Goal: Task Accomplishment & Management: Manage account settings

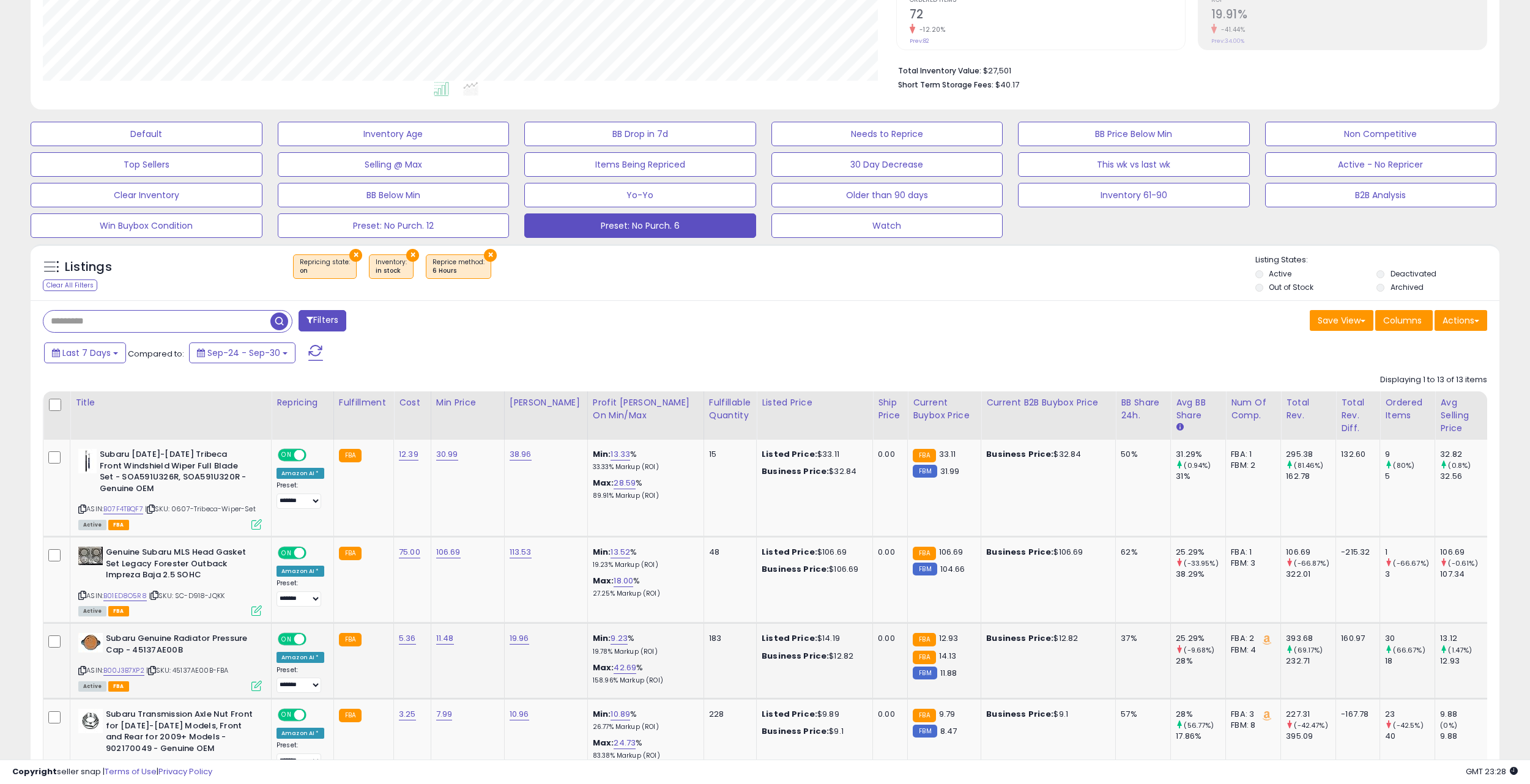
scroll to position [115, 0]
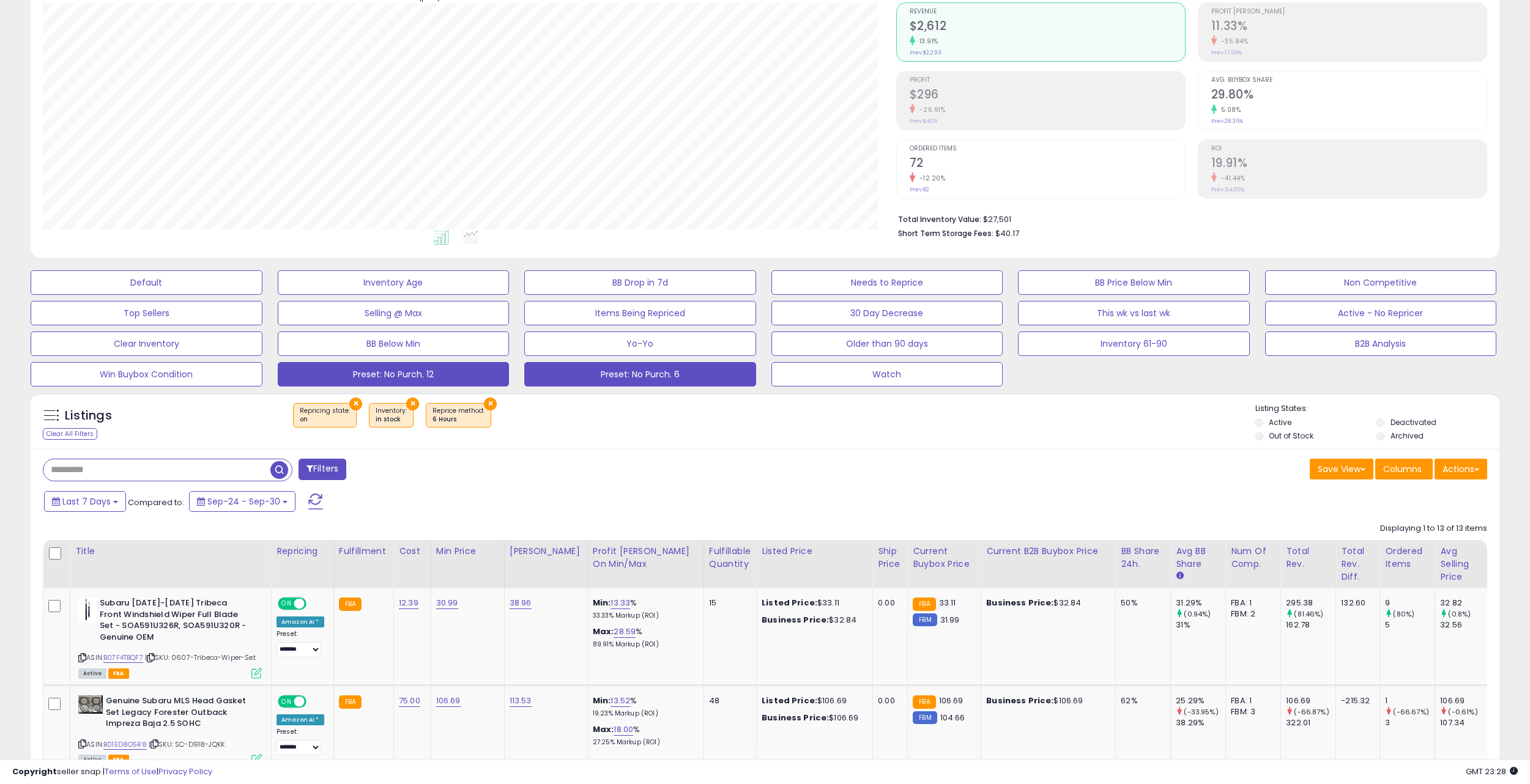
click at [472, 383] on button "Preset: No Purch. 12" at bounding box center [393, 374] width 232 height 24
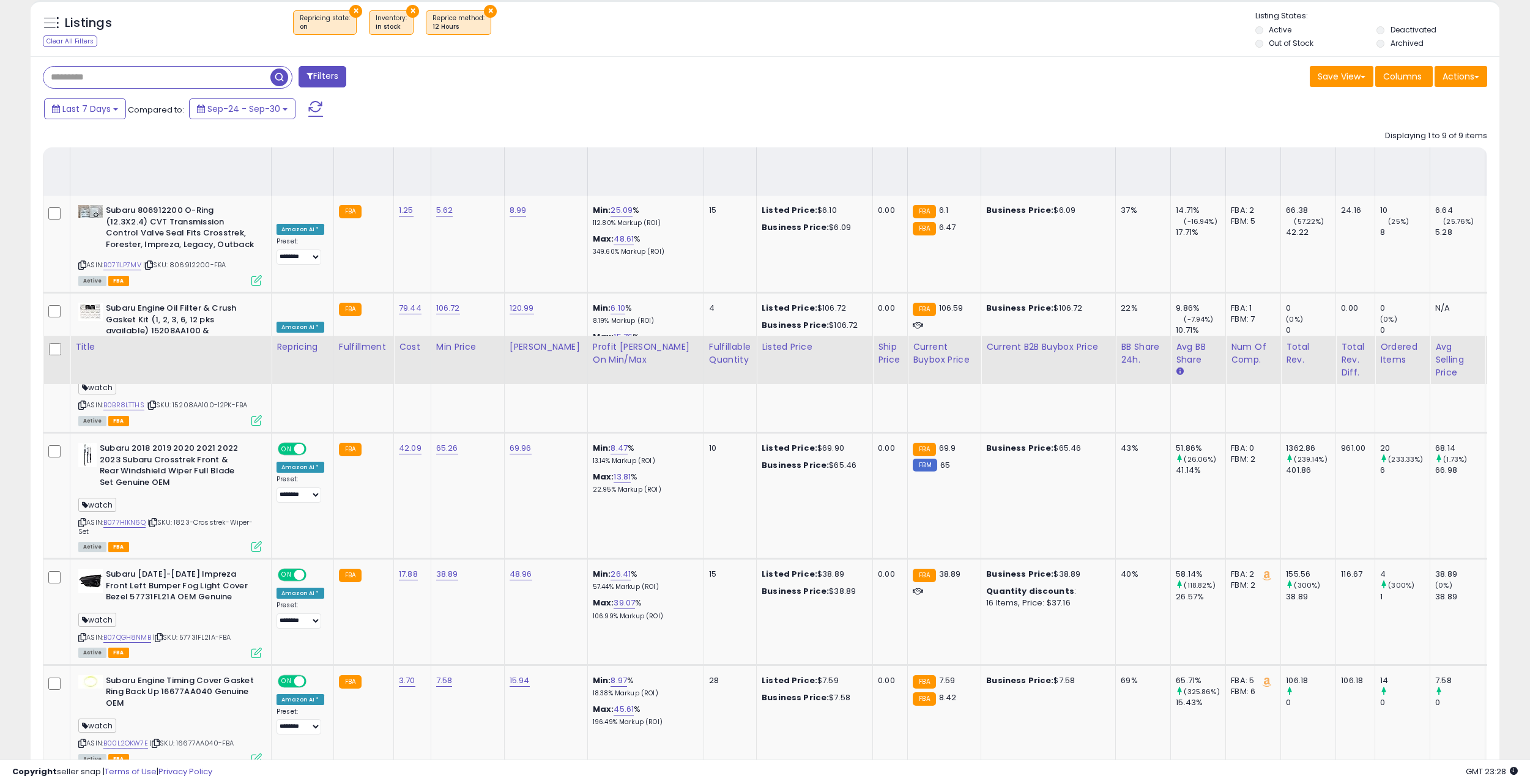
scroll to position [312, 0]
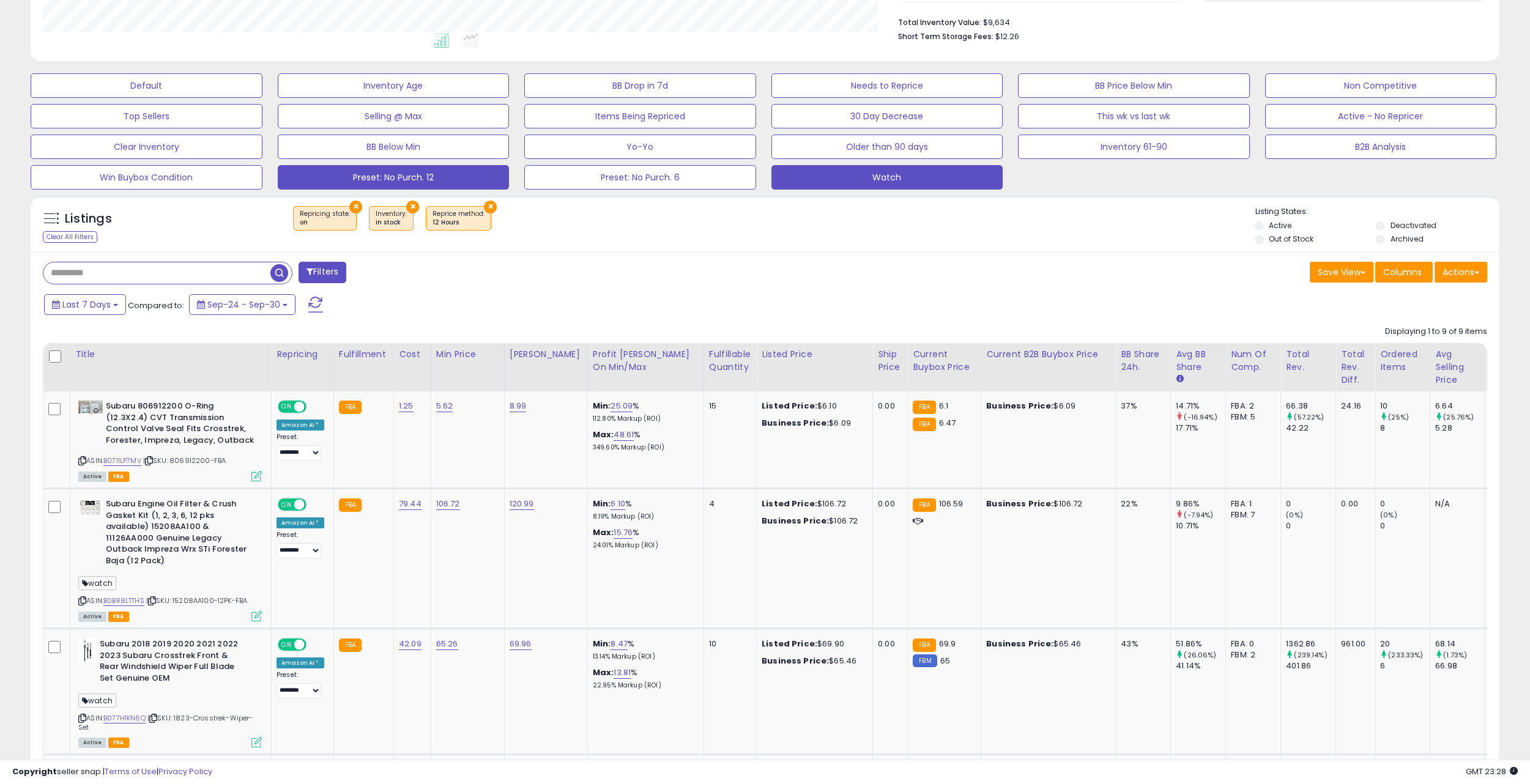
click at [851, 179] on button "Watch" at bounding box center [887, 177] width 232 height 24
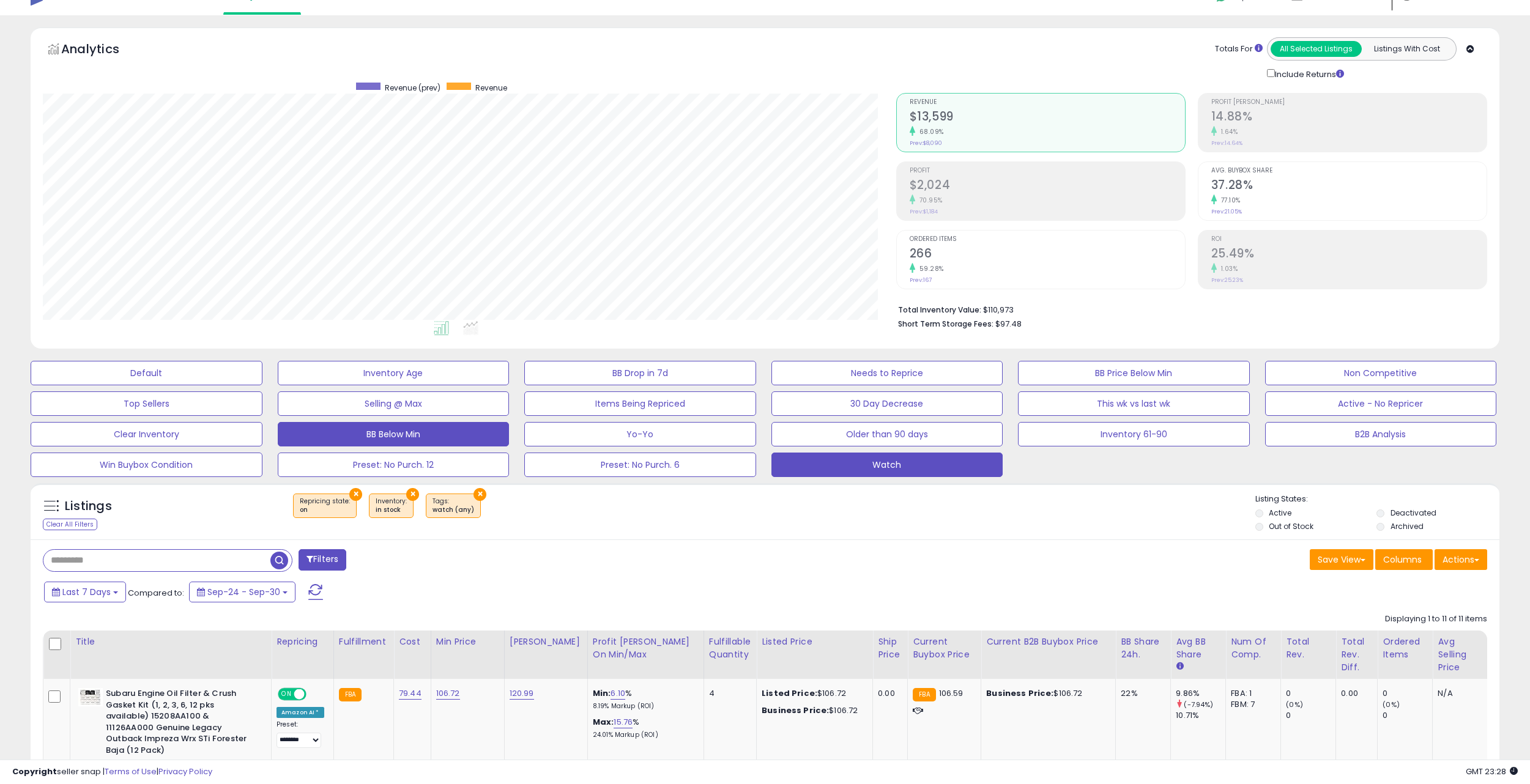
scroll to position [22, 0]
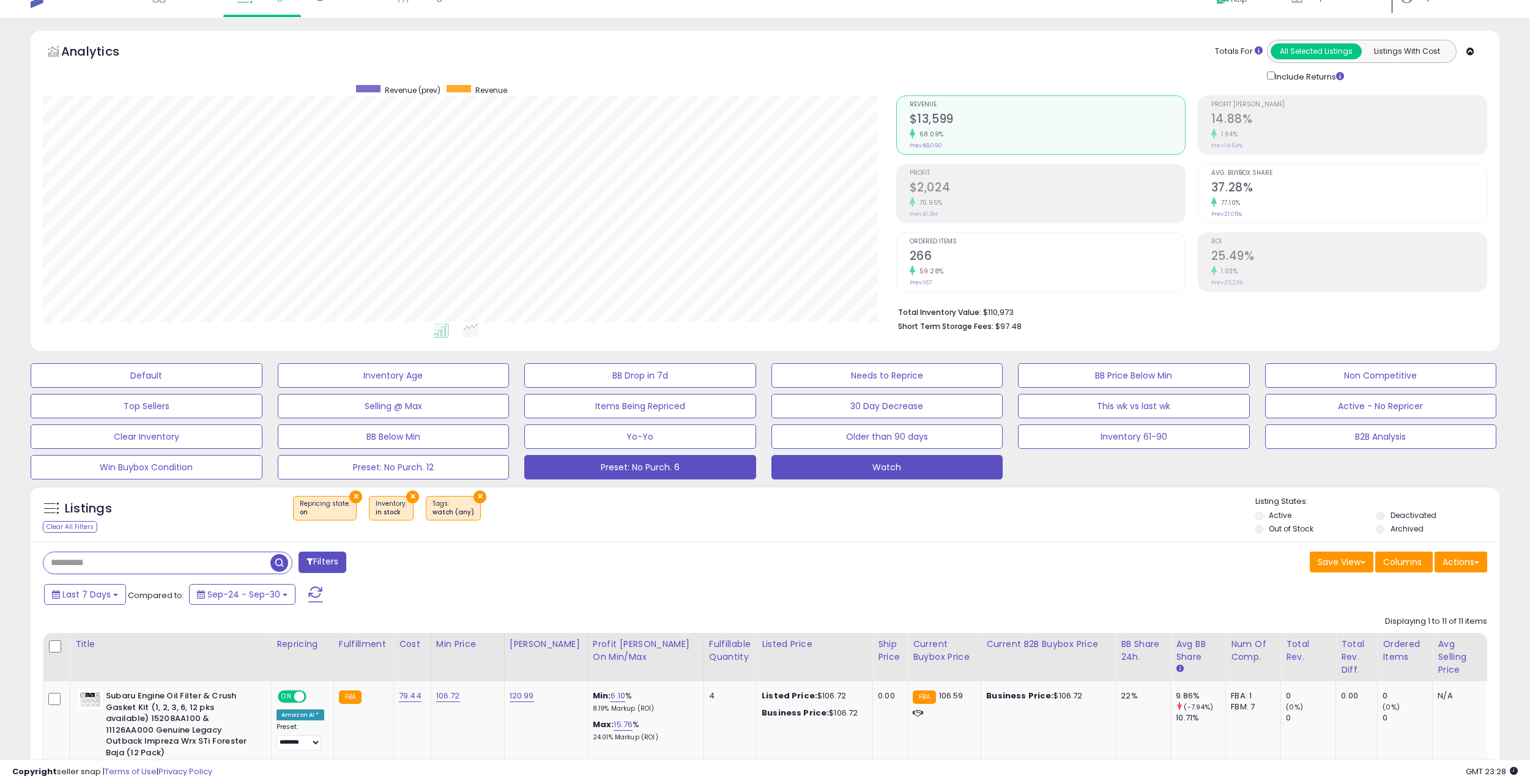
click at [600, 462] on button "Preset: No Purch. 6" at bounding box center [640, 467] width 232 height 24
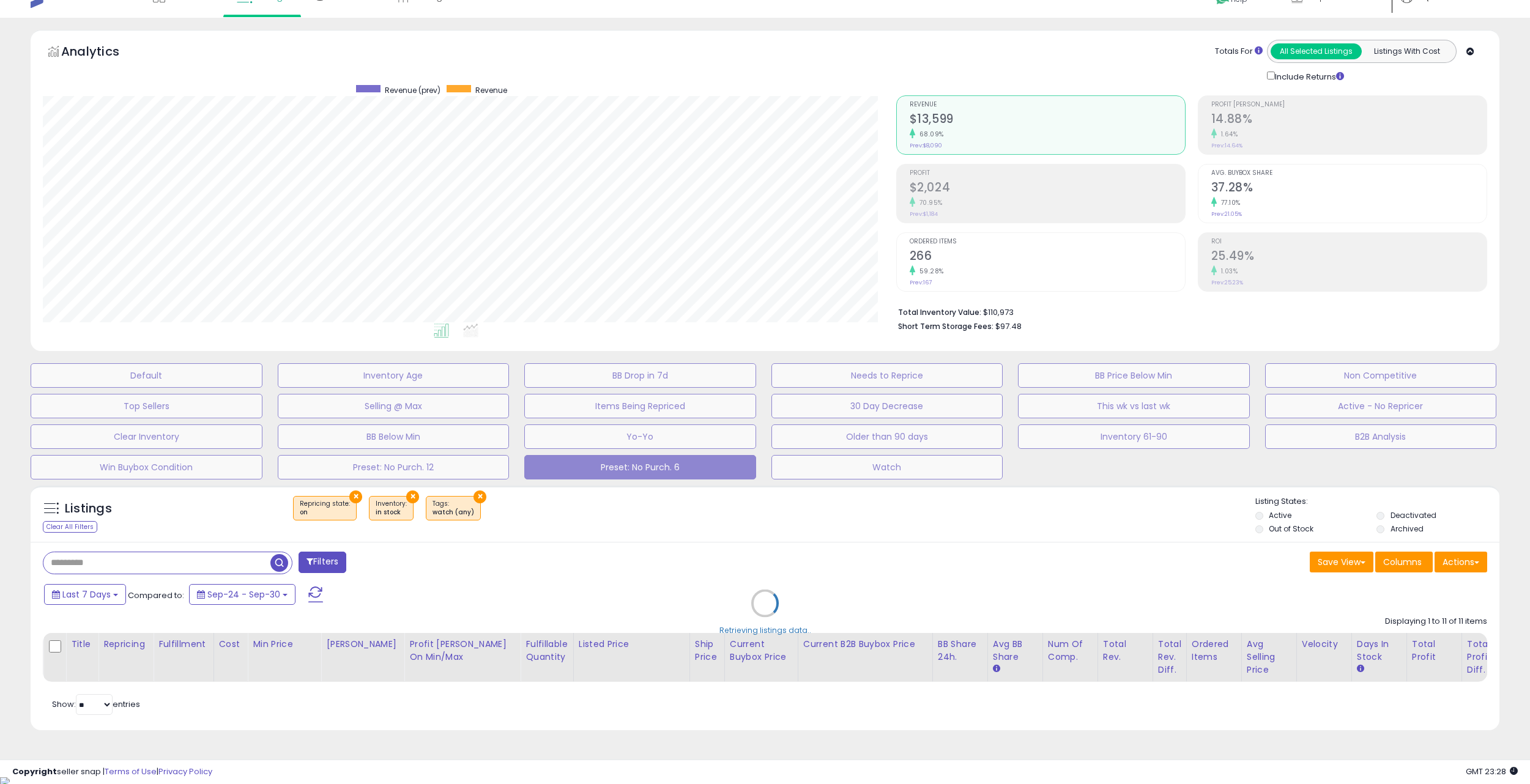
scroll to position [14, 0]
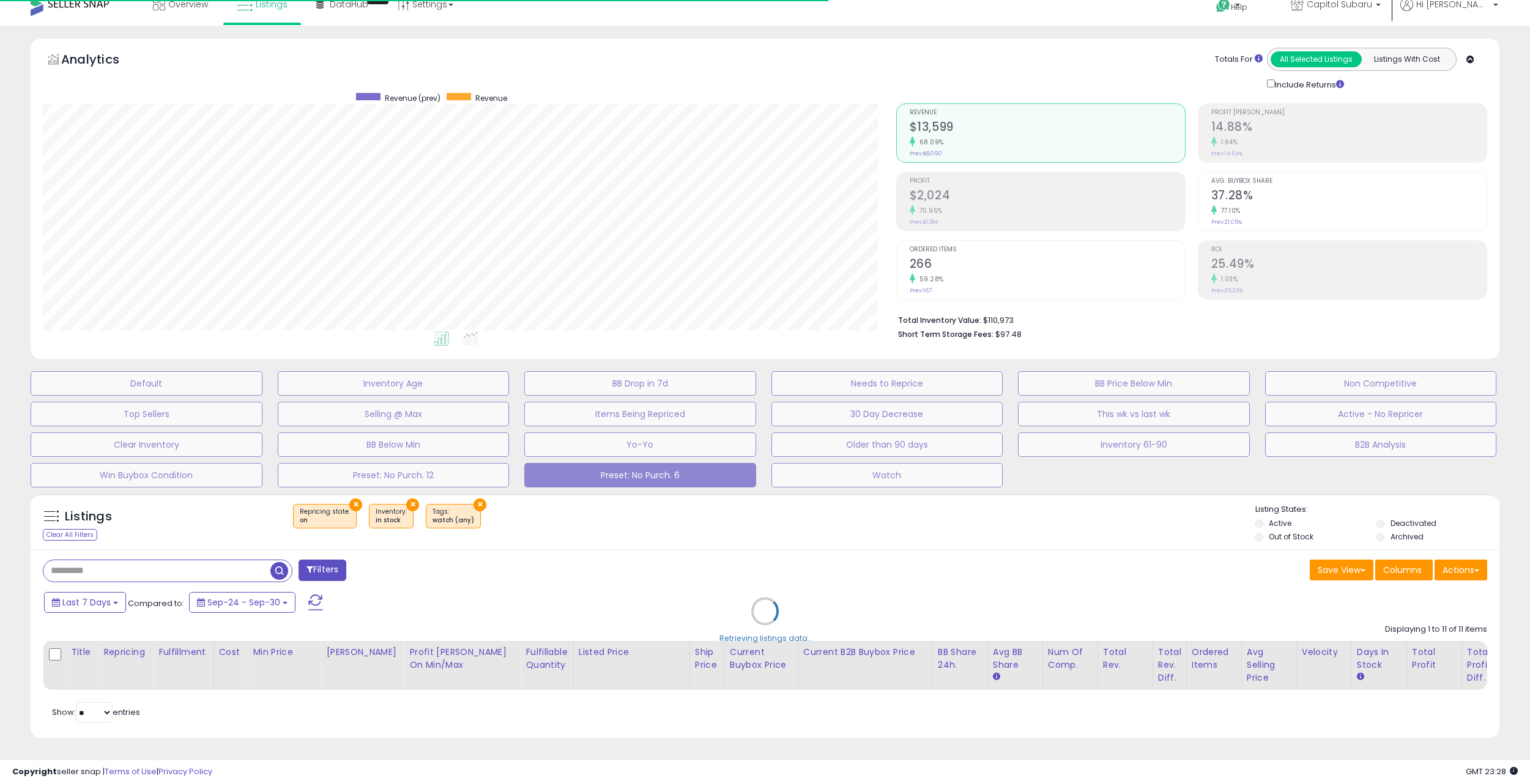
select select "*******"
select select "*"
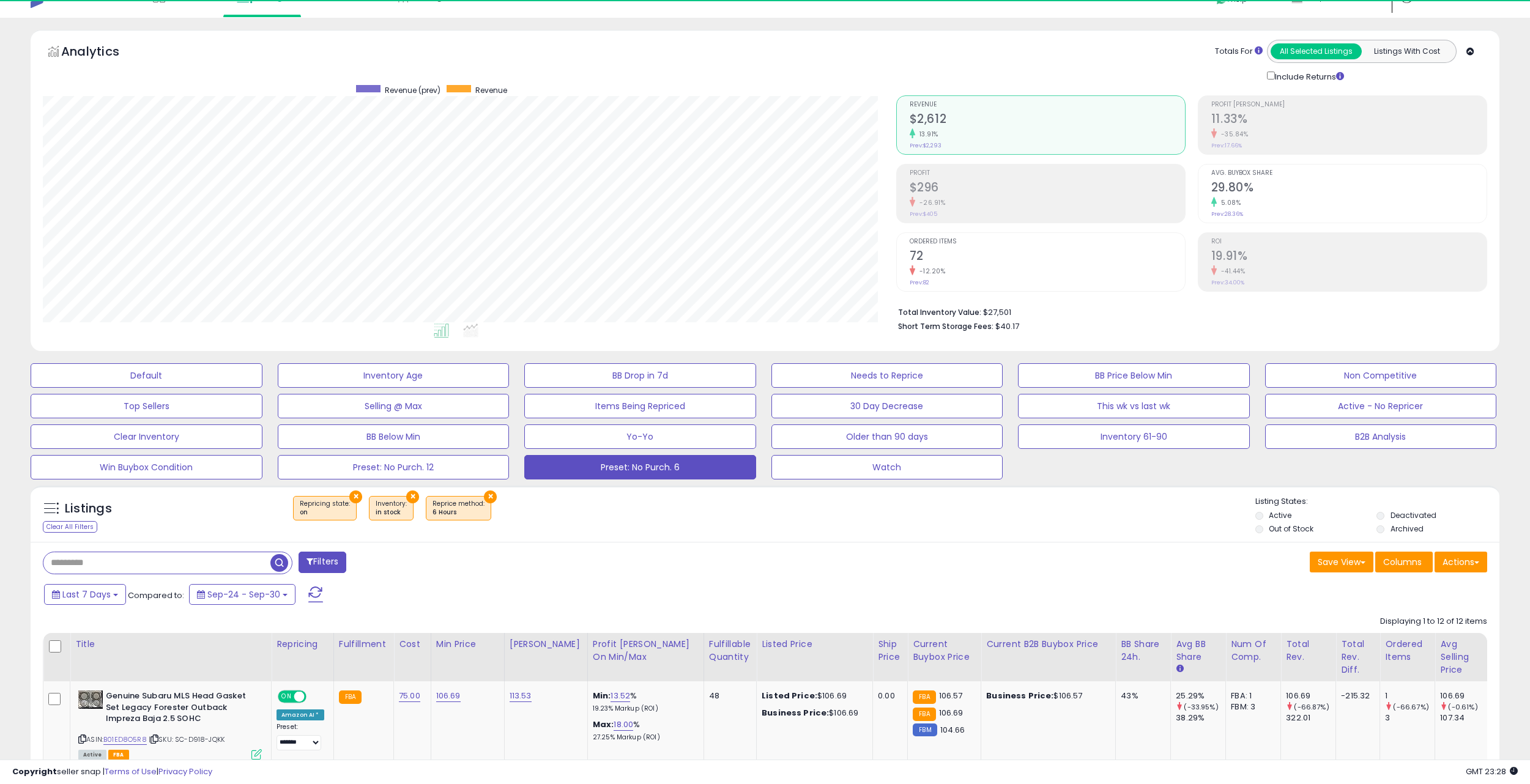
scroll to position [251, 853]
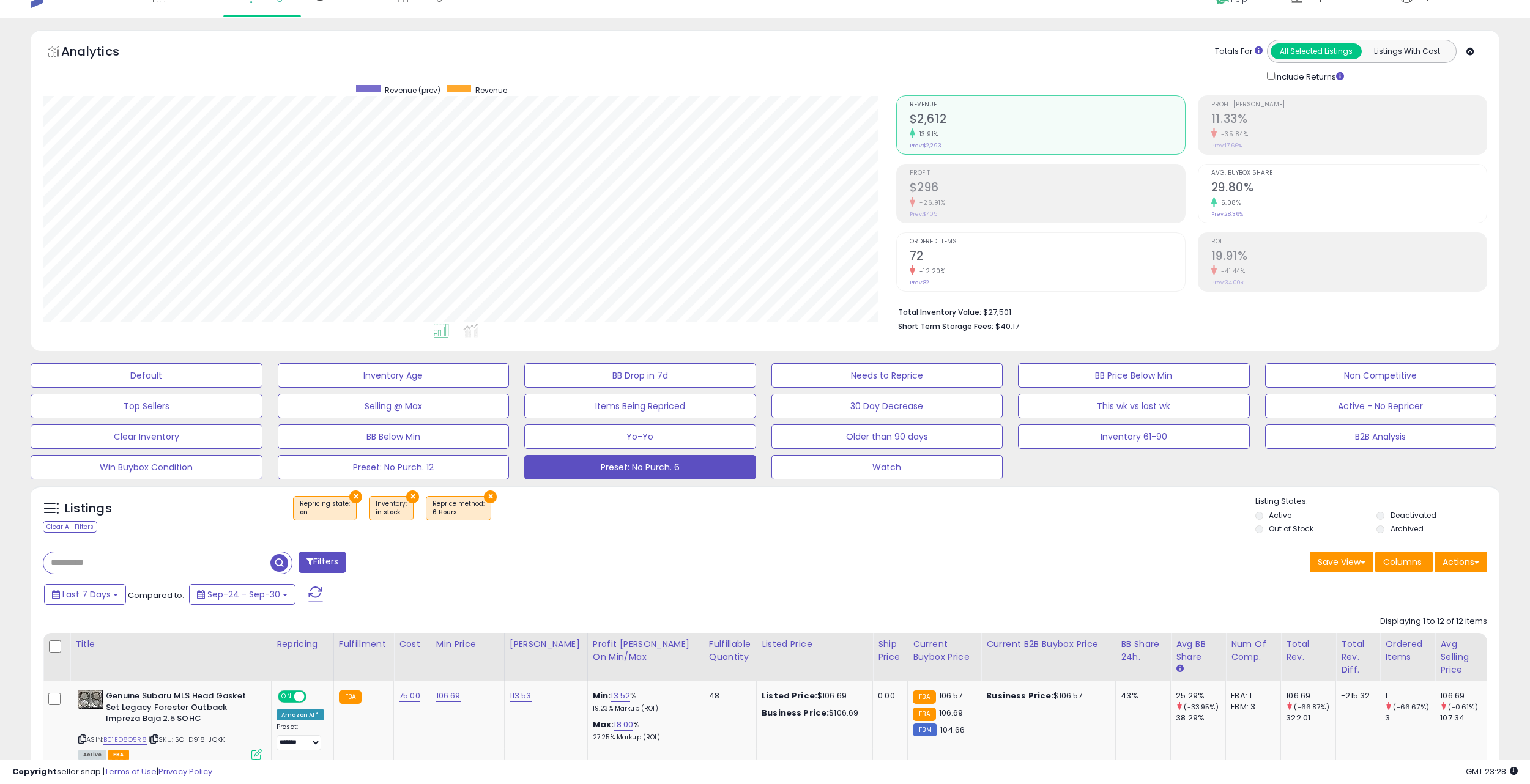
click at [336, 561] on button "Filters" at bounding box center [322, 562] width 48 height 21
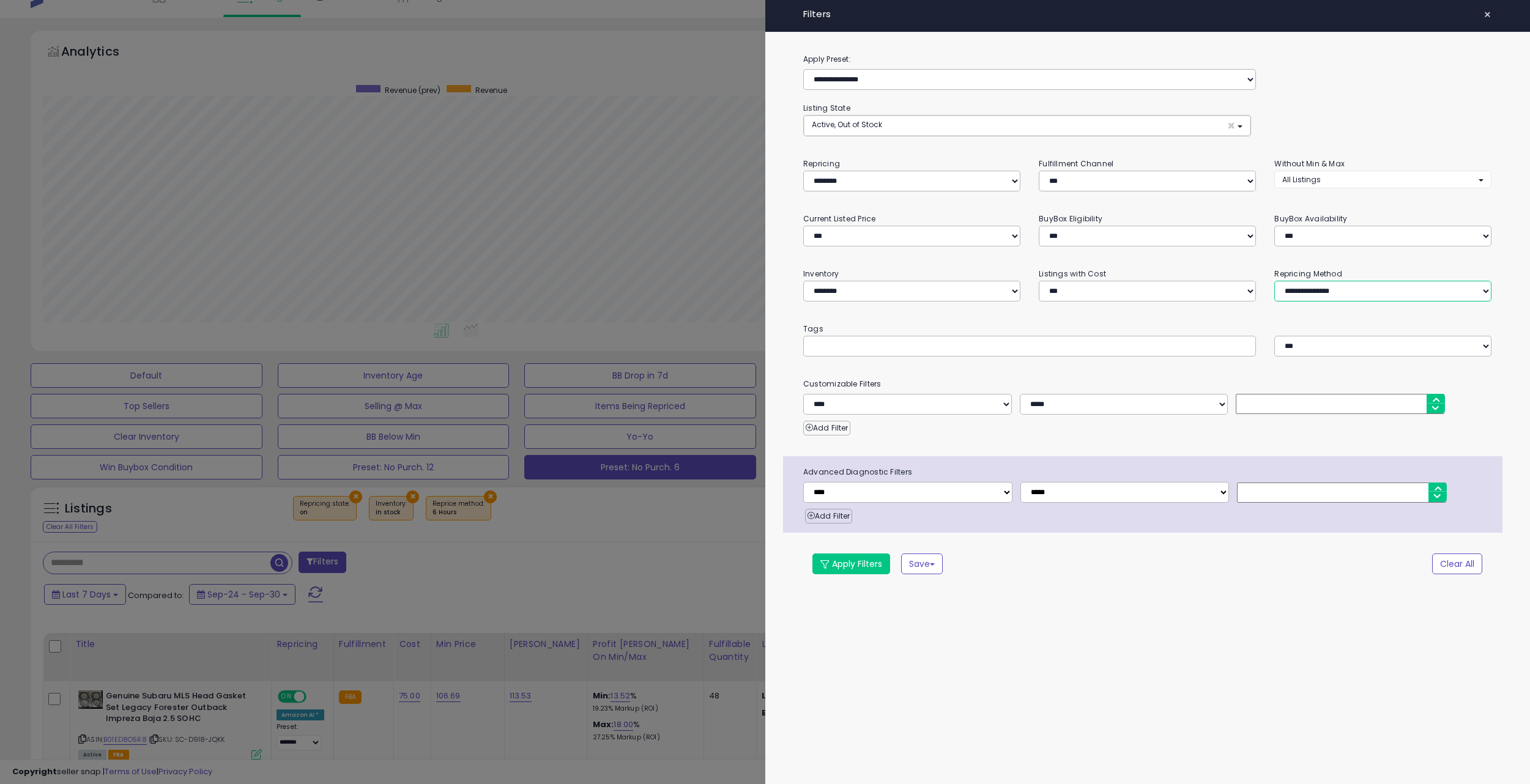
click at [1335, 293] on select "**********" at bounding box center [1382, 291] width 217 height 21
select select "*******"
click at [1274, 281] on select "**********" at bounding box center [1382, 291] width 217 height 21
click at [942, 567] on button "Save" at bounding box center [922, 564] width 42 height 21
click at [871, 569] on button "Apply Filters" at bounding box center [851, 564] width 78 height 21
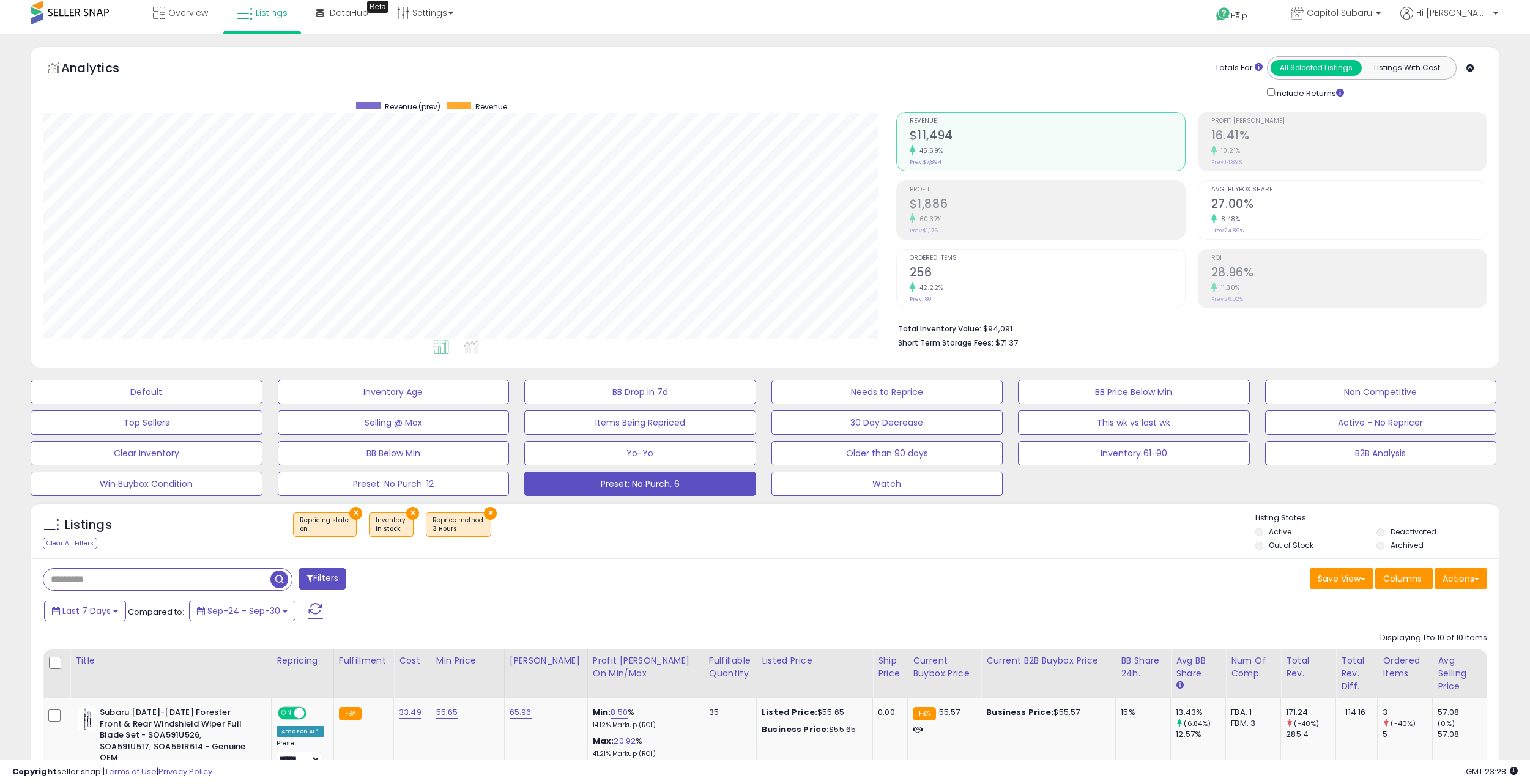
scroll to position [0, 0]
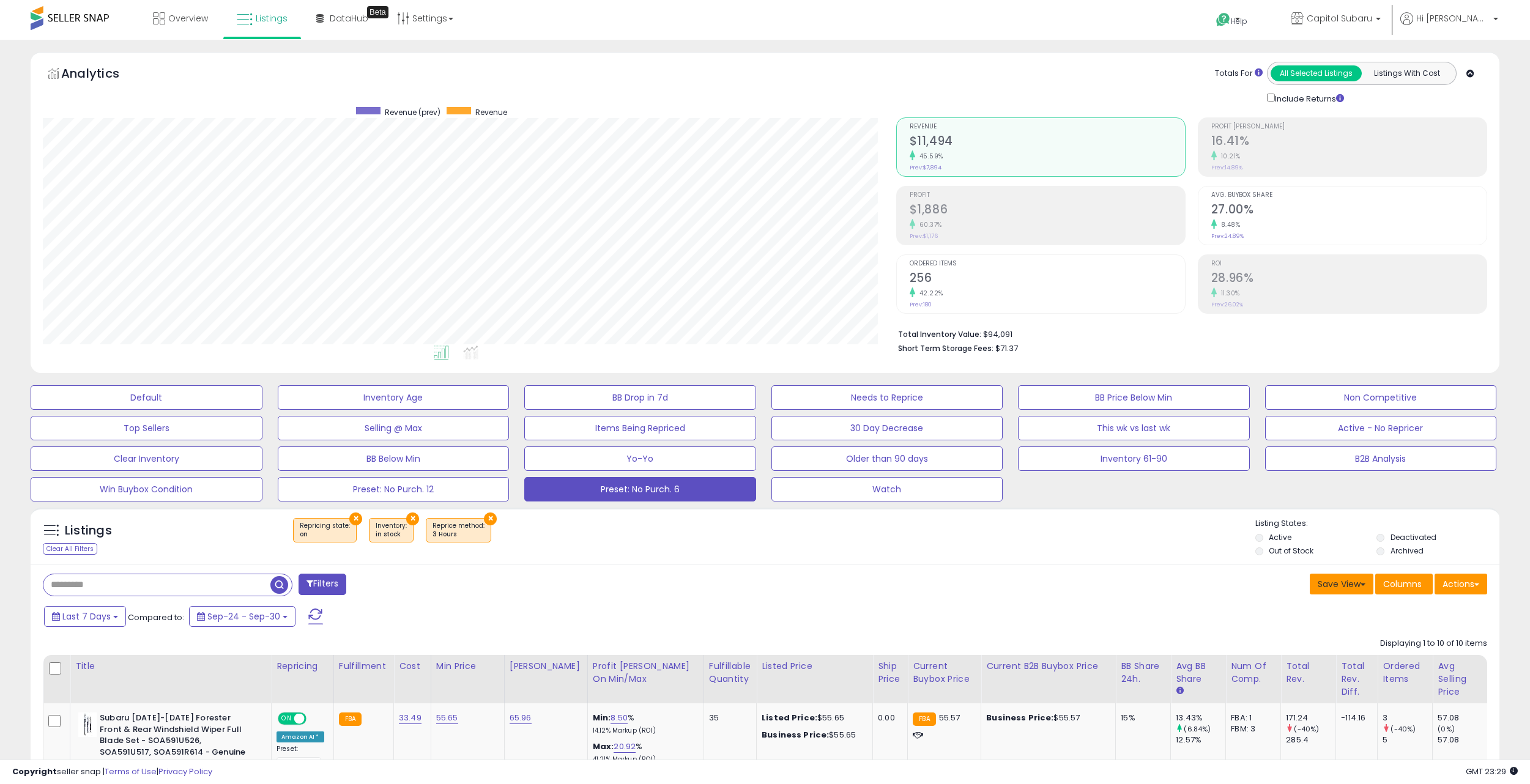
click at [1335, 586] on button "Save View" at bounding box center [1341, 584] width 63 height 21
click at [1298, 615] on link "Save As New View" at bounding box center [1305, 610] width 131 height 19
click at [1226, 589] on input "text" at bounding box center [1248, 584] width 73 height 21
type input "**********"
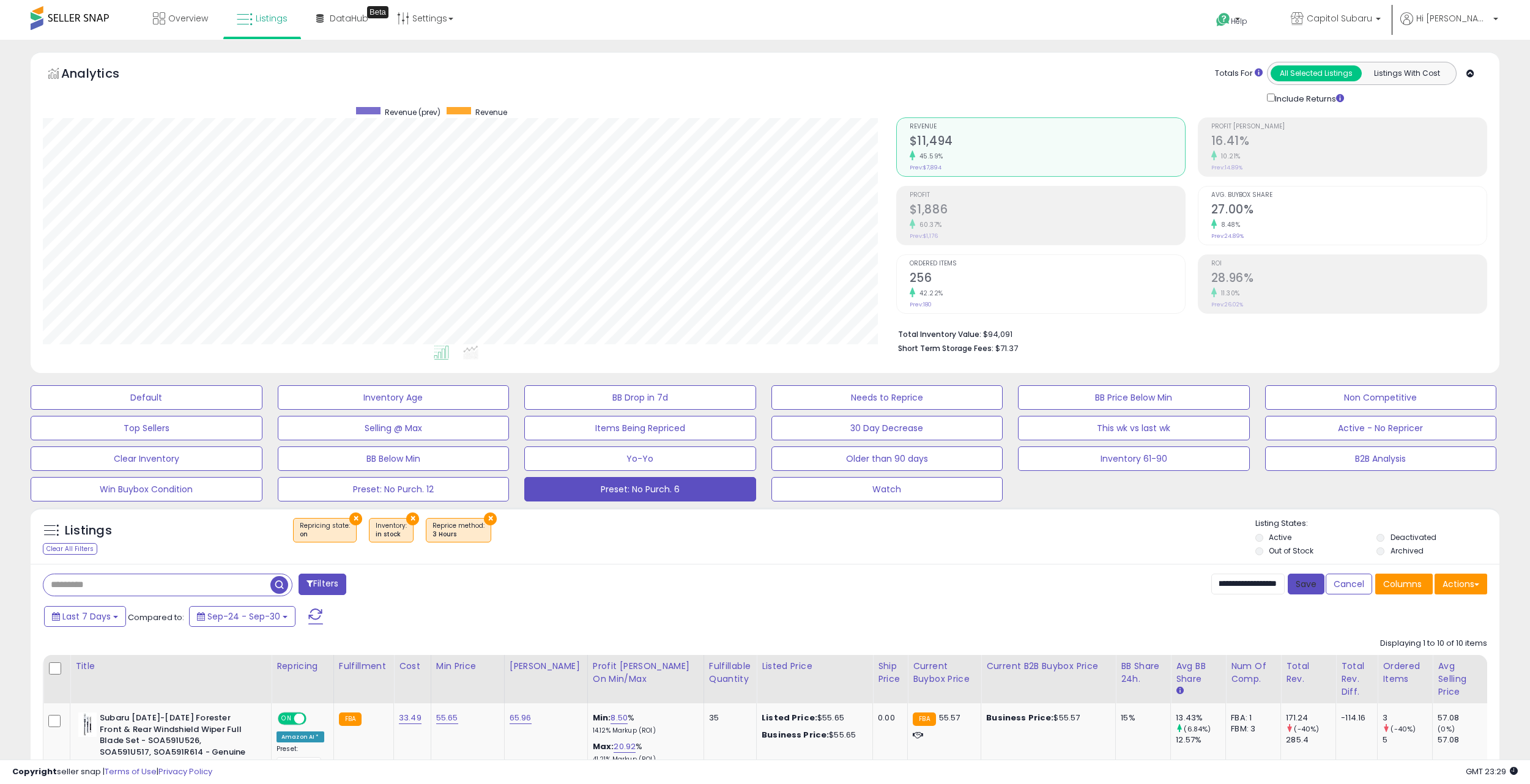
click at [1305, 586] on button "Save" at bounding box center [1306, 584] width 37 height 21
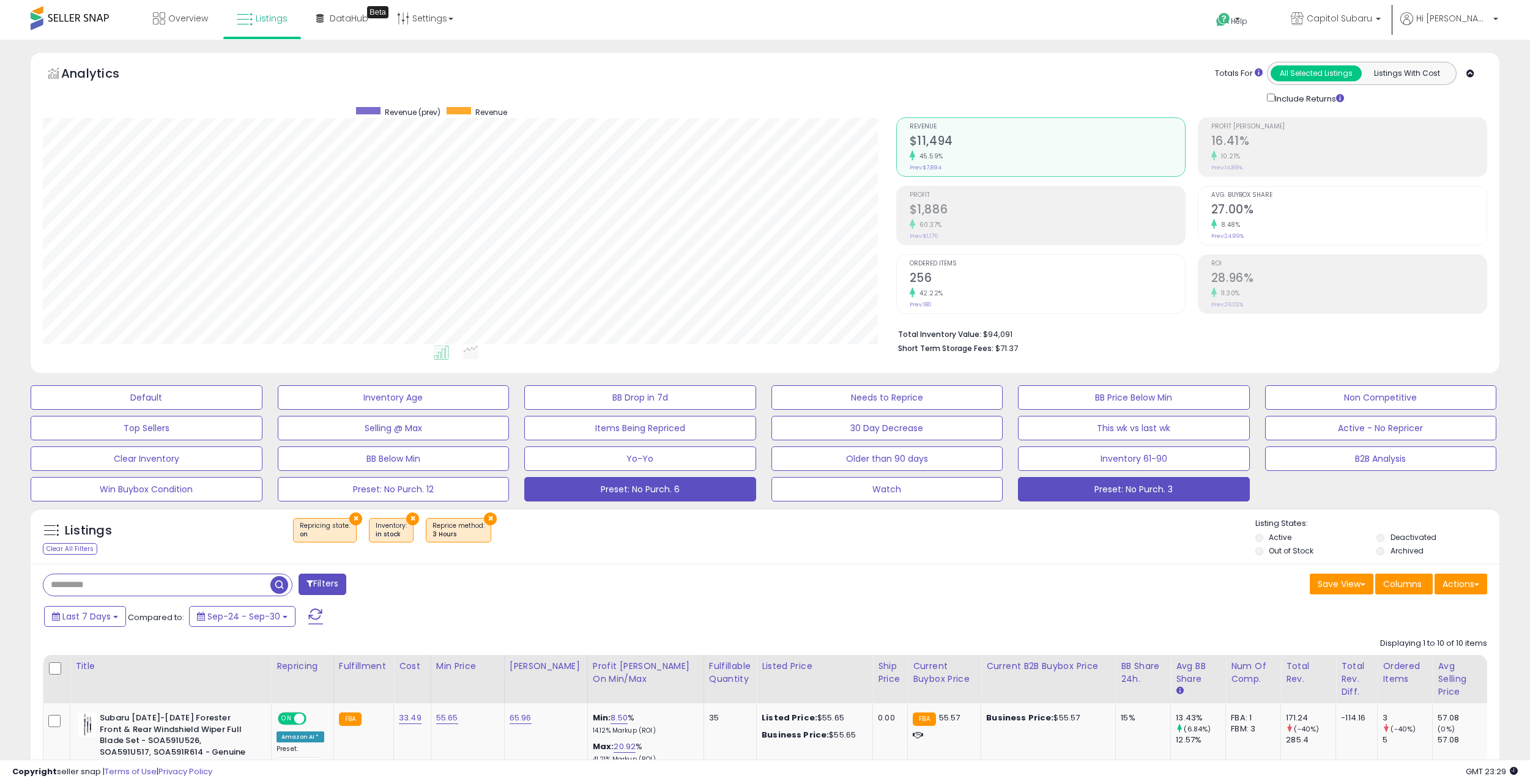
click at [734, 492] on button "Preset: No Purch. 6" at bounding box center [640, 489] width 232 height 24
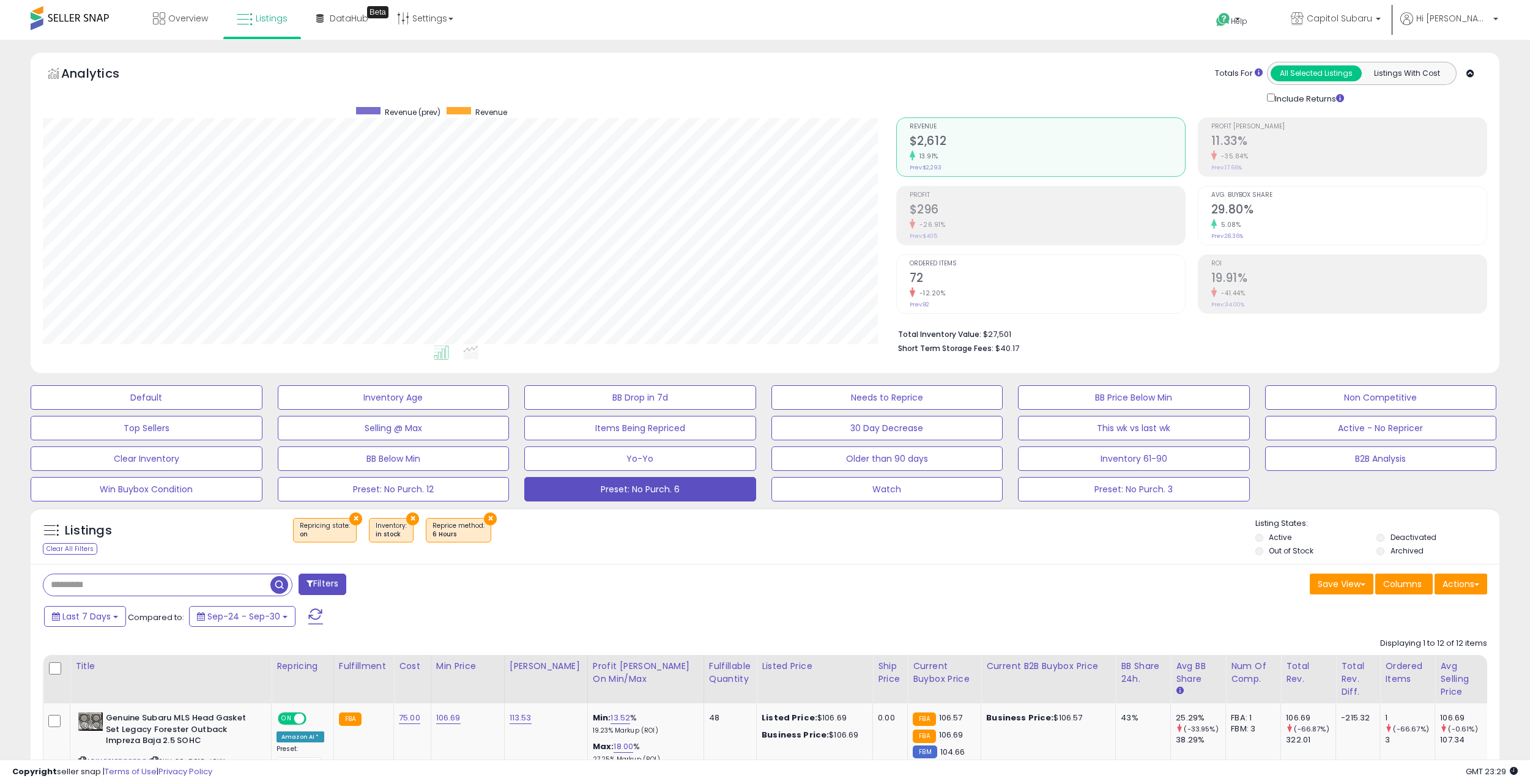
scroll to position [251, 853]
click at [495, 492] on button "Preset: No Purch. 12" at bounding box center [393, 489] width 232 height 24
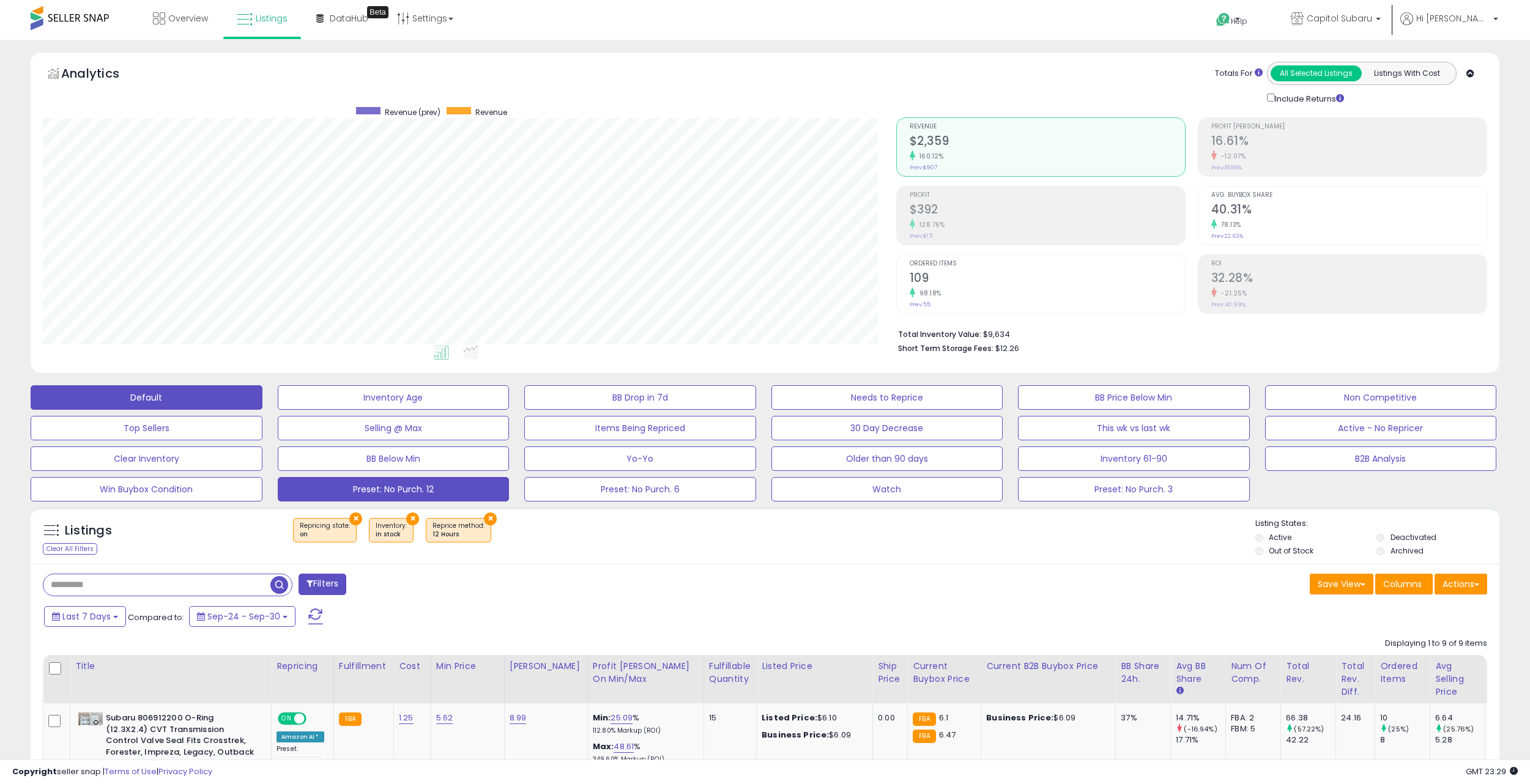
click at [211, 389] on button "Default" at bounding box center [146, 397] width 232 height 24
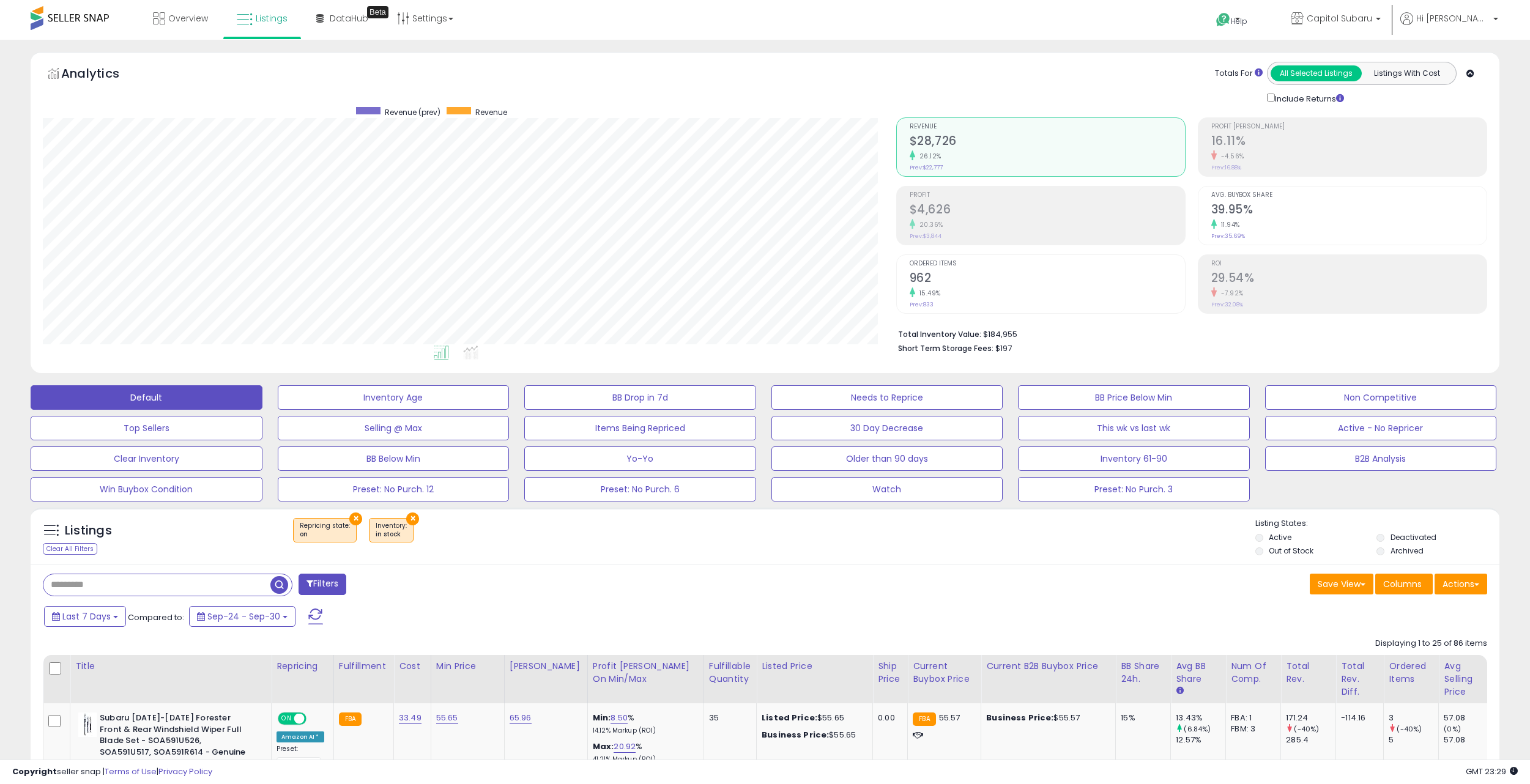
click at [1356, 215] on h2 "39.95%" at bounding box center [1349, 210] width 275 height 17
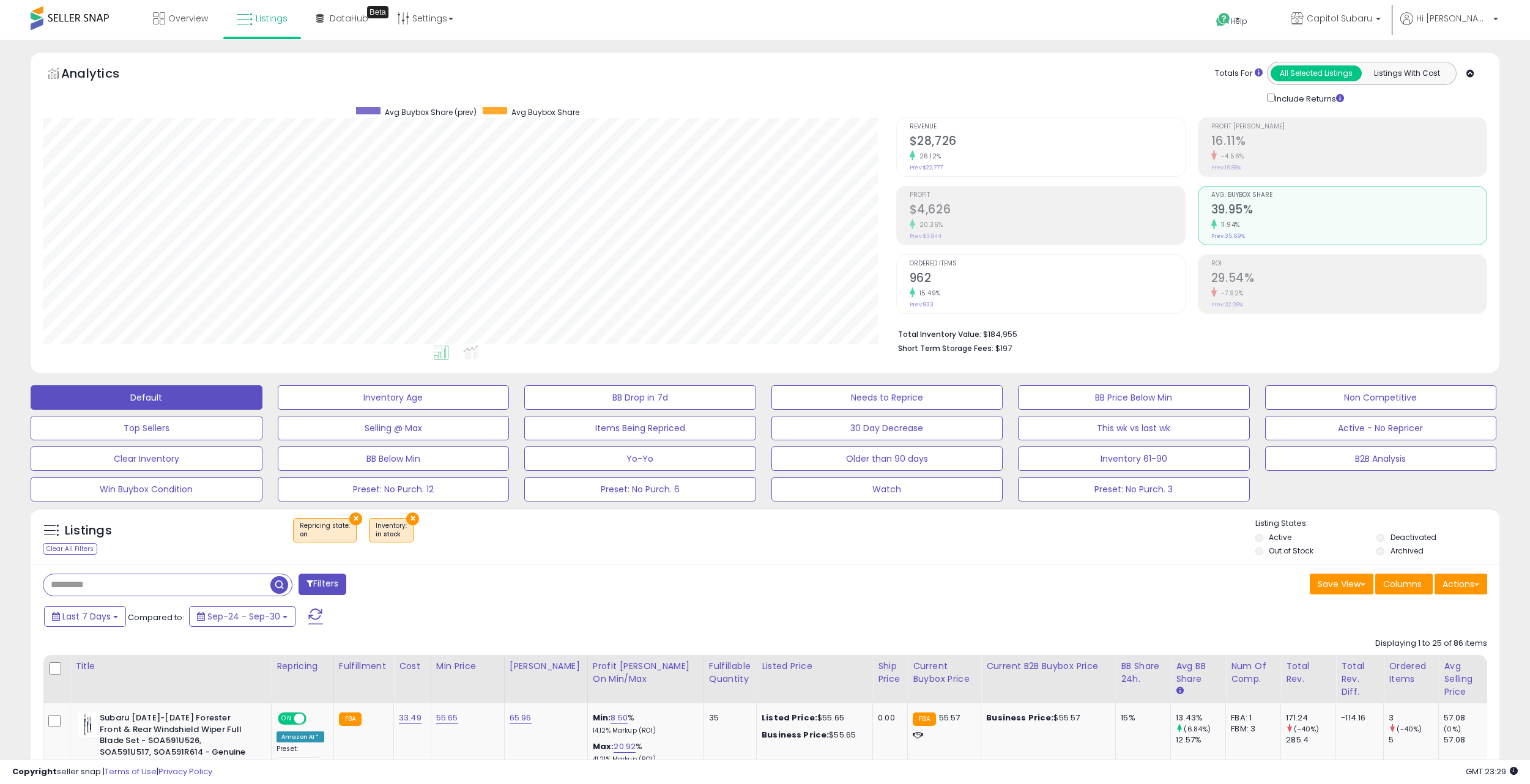
click at [1058, 139] on h2 "$28,726" at bounding box center [1048, 142] width 275 height 17
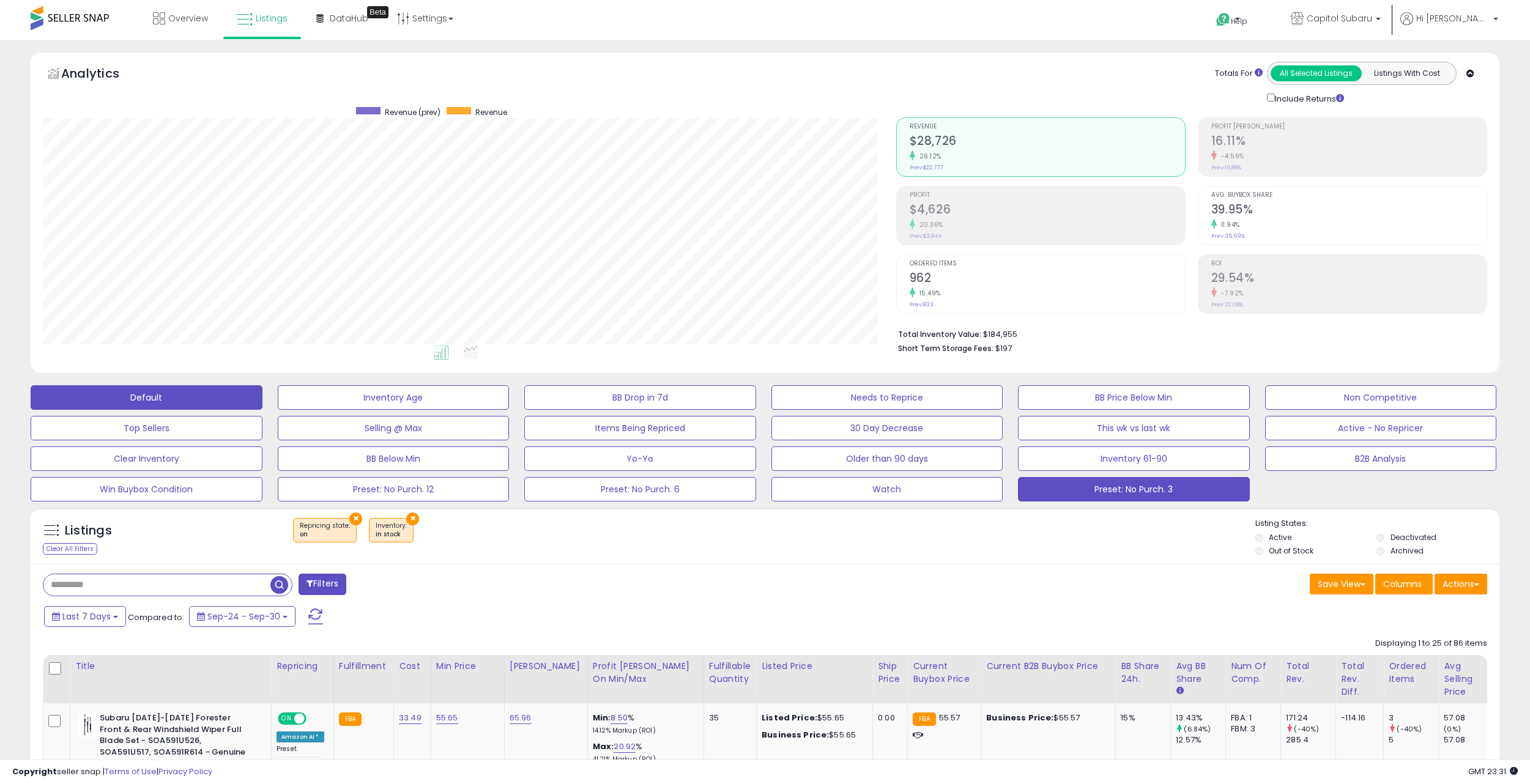
click at [1109, 488] on button "Preset: No Purch. 3" at bounding box center [1134, 489] width 232 height 24
